Goal: Check status: Check status

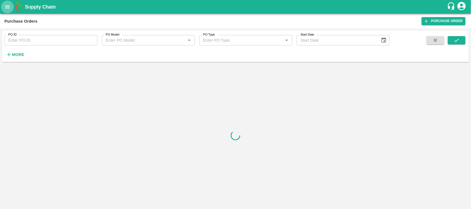
click at [8, 5] on icon "open drawer" at bounding box center [7, 7] width 6 height 6
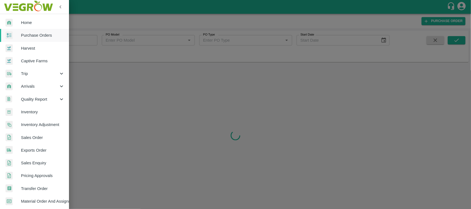
click at [29, 138] on span "Sales Order" at bounding box center [43, 138] width 44 height 6
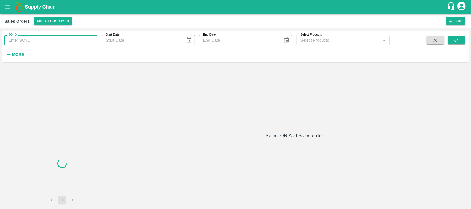
click at [42, 43] on input "SO ID" at bounding box center [50, 40] width 93 height 10
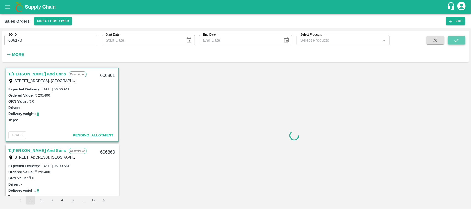
click at [458, 44] on button "submit" at bounding box center [457, 40] width 18 height 8
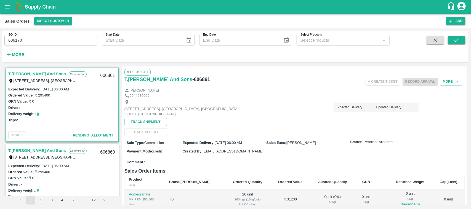
scroll to position [1, 0]
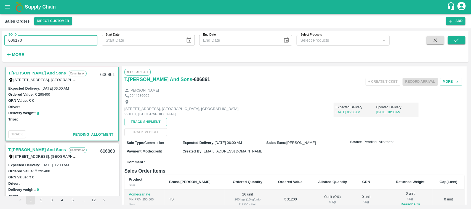
click at [41, 43] on input "606170" at bounding box center [50, 40] width 93 height 10
type input "606170"
click at [457, 41] on icon "submit" at bounding box center [457, 40] width 6 height 6
